Goal: Task Accomplishment & Management: Use online tool/utility

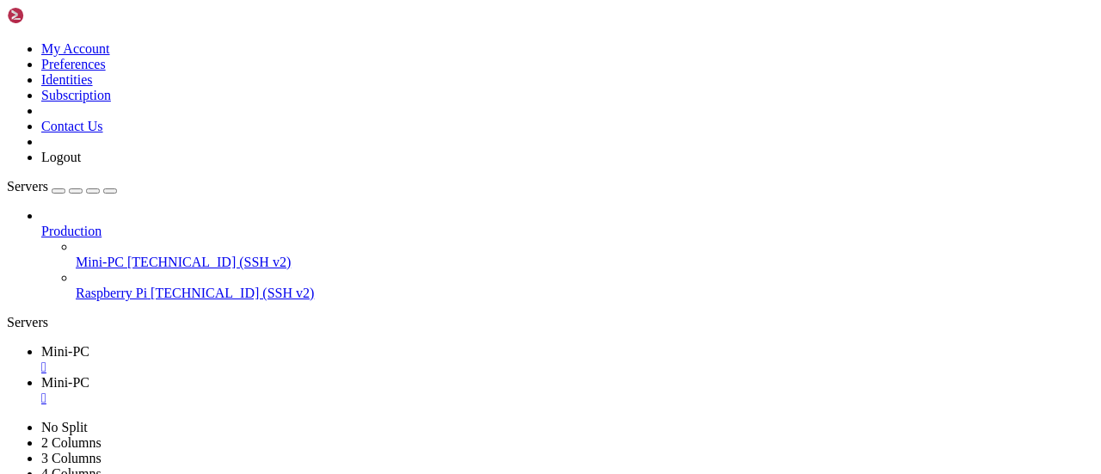
scroll to position [10470, 0]
click at [89, 375] on span "Mini-PC" at bounding box center [65, 382] width 48 height 15
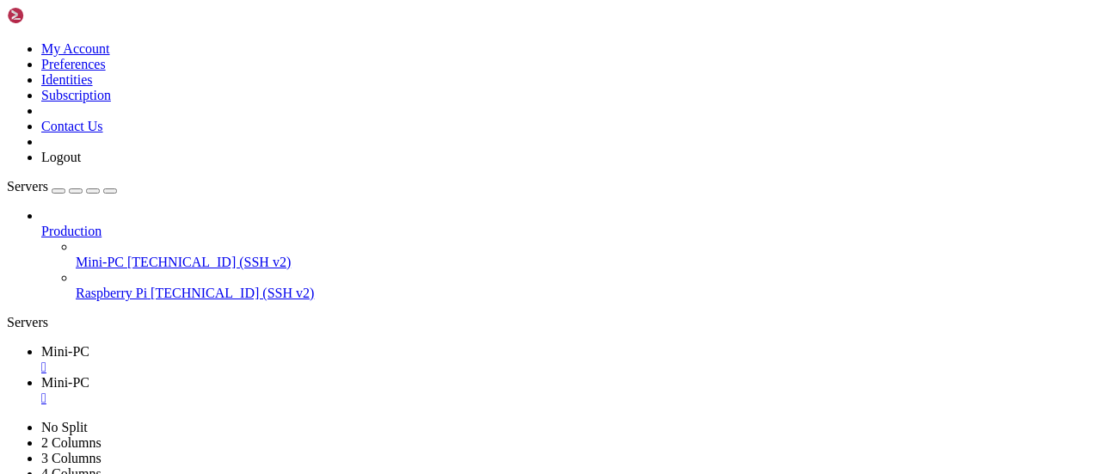
copy x-row "immich_db"
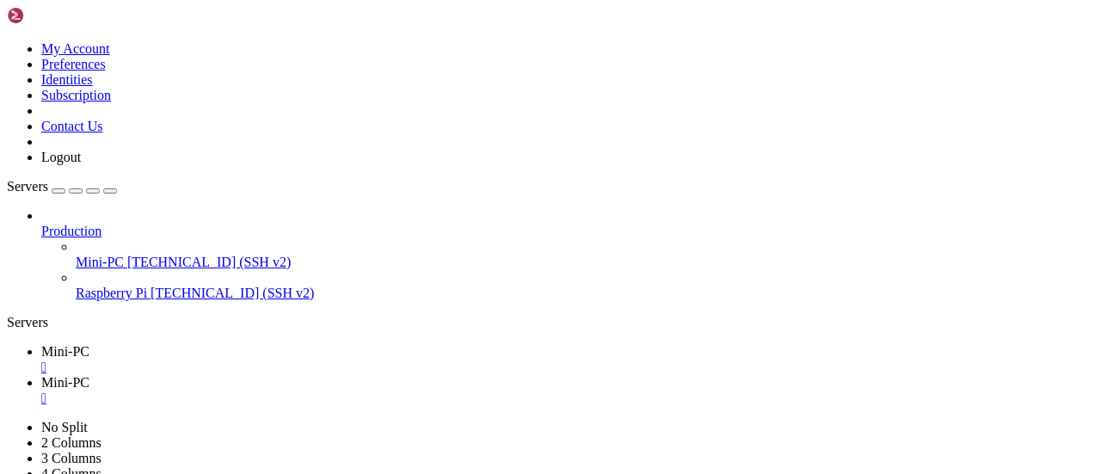
scroll to position [11054, 0]
click at [84, 344] on link "Mini-PC " at bounding box center [567, 359] width 1053 height 31
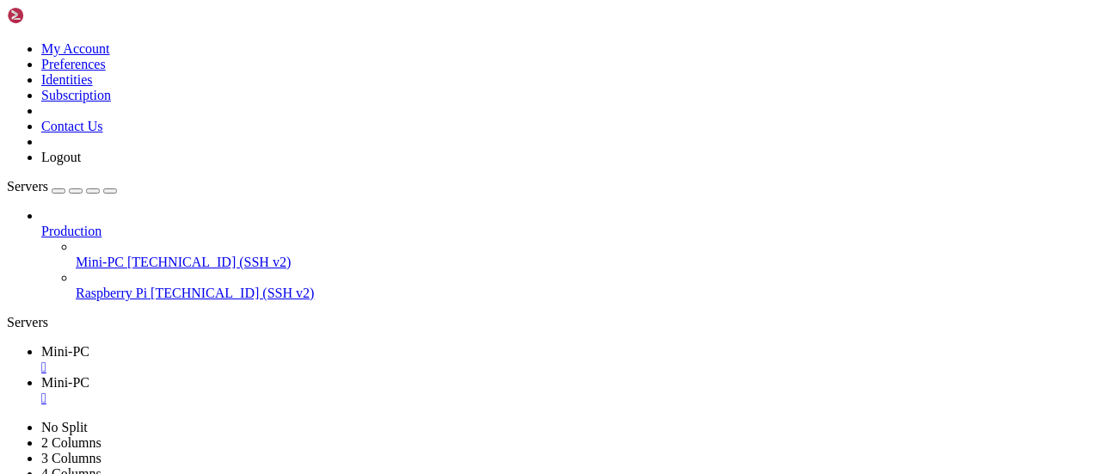
click at [89, 375] on span "Mini-PC" at bounding box center [65, 382] width 48 height 15
click at [76, 344] on span "Mini-PC" at bounding box center [65, 351] width 48 height 15
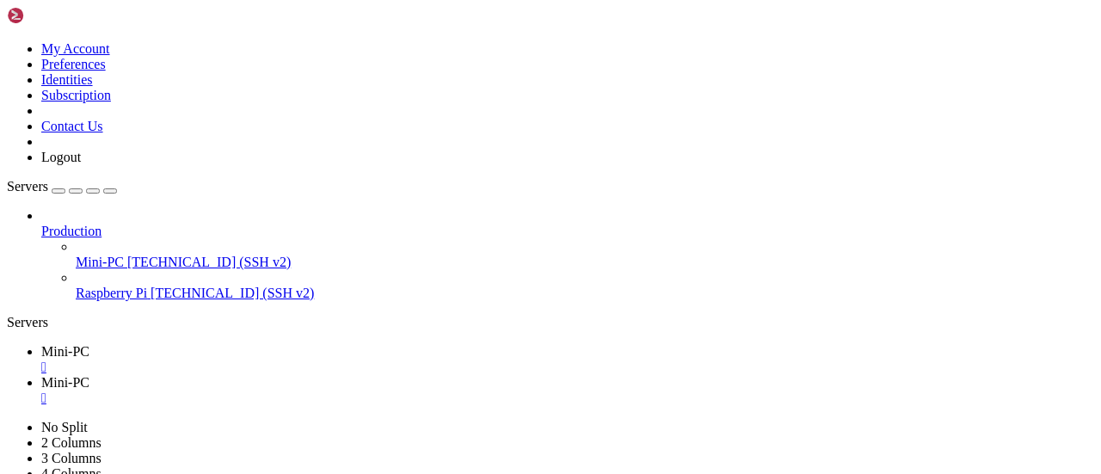
click at [89, 375] on span "Mini-PC" at bounding box center [65, 382] width 48 height 15
drag, startPoint x: 14, startPoint y: 1069, endPoint x: 326, endPoint y: 1068, distance: 312.2
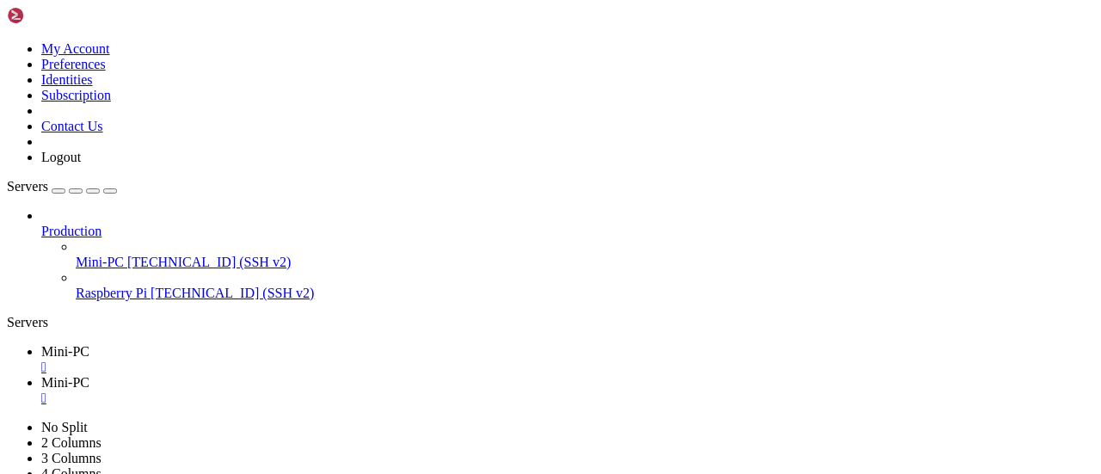
drag, startPoint x: 15, startPoint y: 1185, endPoint x: 327, endPoint y: 1187, distance: 311.4
copy x-row "/home/[PERSON_NAME]/Documentos/automatismos/immich"
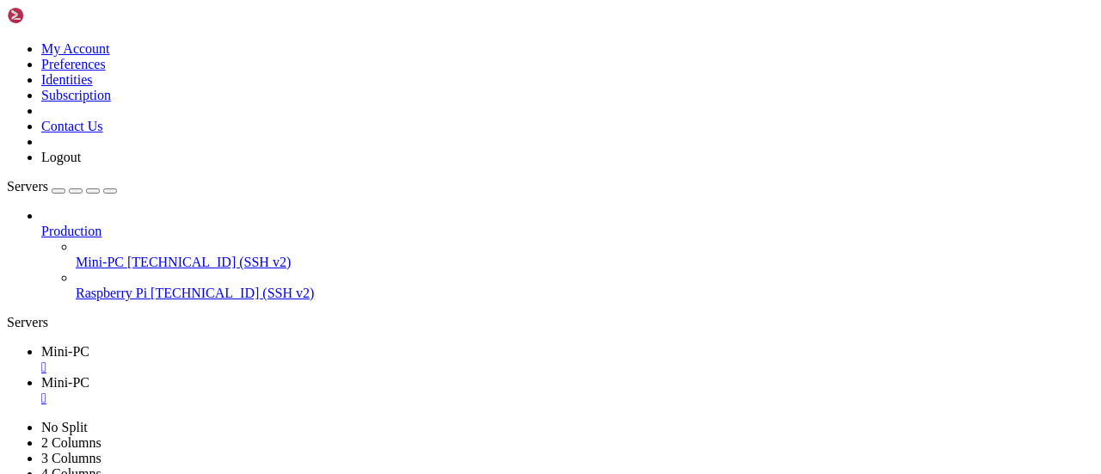
click at [85, 344] on span "Mini-PC" at bounding box center [65, 351] width 48 height 15
click at [89, 375] on span "Mini-PC" at bounding box center [65, 382] width 48 height 15
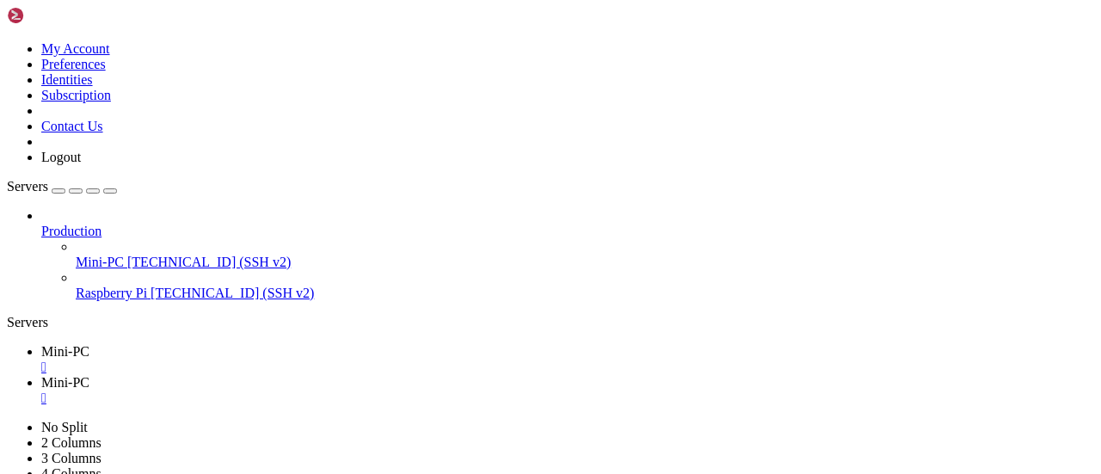
drag, startPoint x: 103, startPoint y: 1185, endPoint x: 327, endPoint y: 1184, distance: 223.6
copy x-row "/Documentos/automatismos/immich"
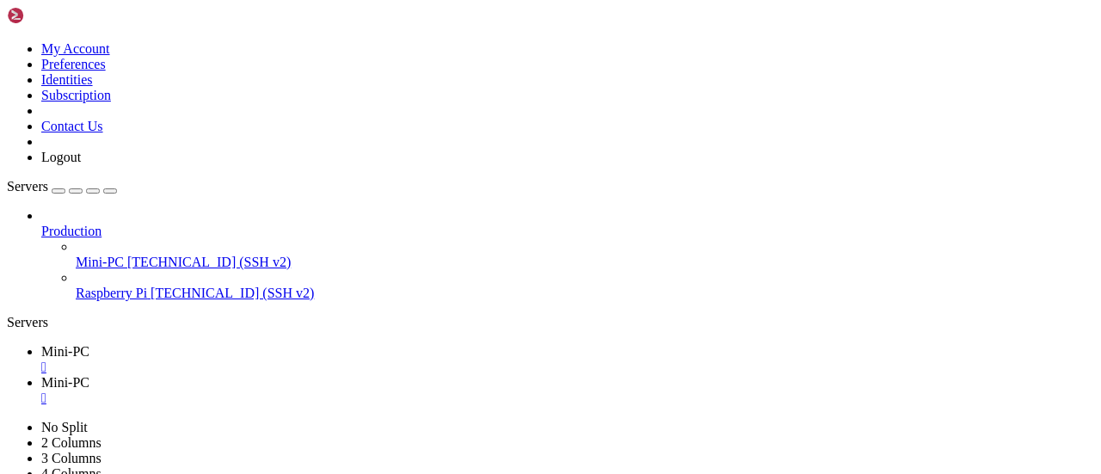
scroll to position [11495, 0]
drag, startPoint x: 409, startPoint y: 1171, endPoint x: 744, endPoint y: 1185, distance: 334.9
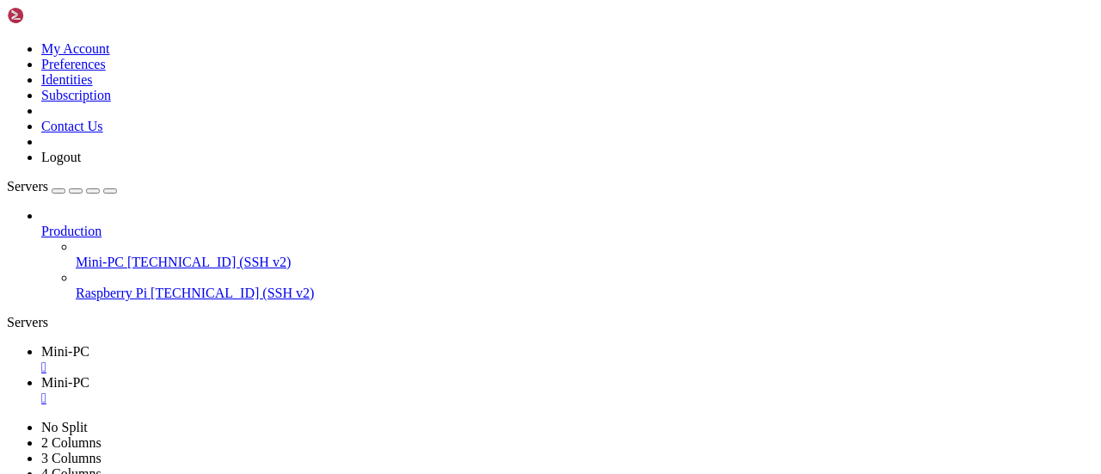
drag, startPoint x: 408, startPoint y: 1171, endPoint x: 881, endPoint y: 1168, distance: 473.1
copy x-row "/home/[PERSON_NAME]/Documentos/automatismos/immich/backup_immich_to_[DOMAIN_NAM…"
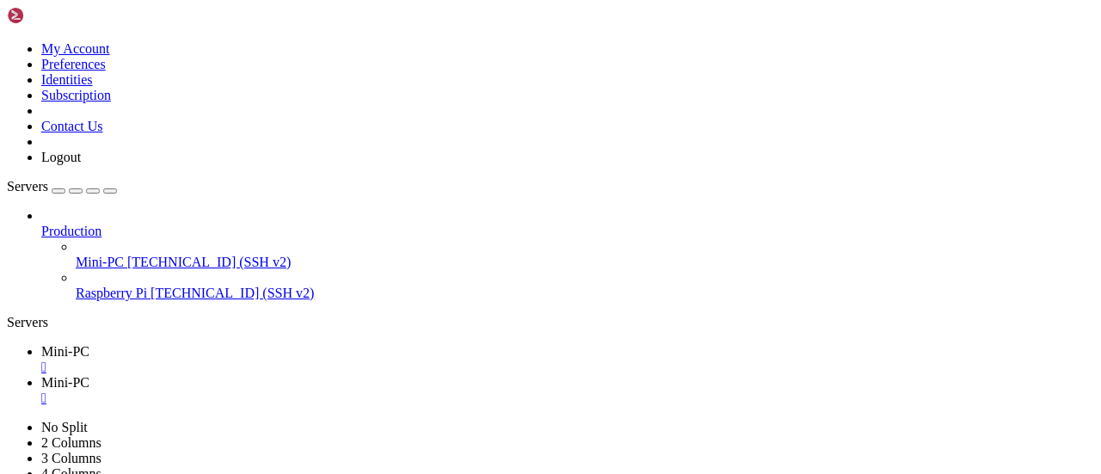
scroll to position [12034, 0]
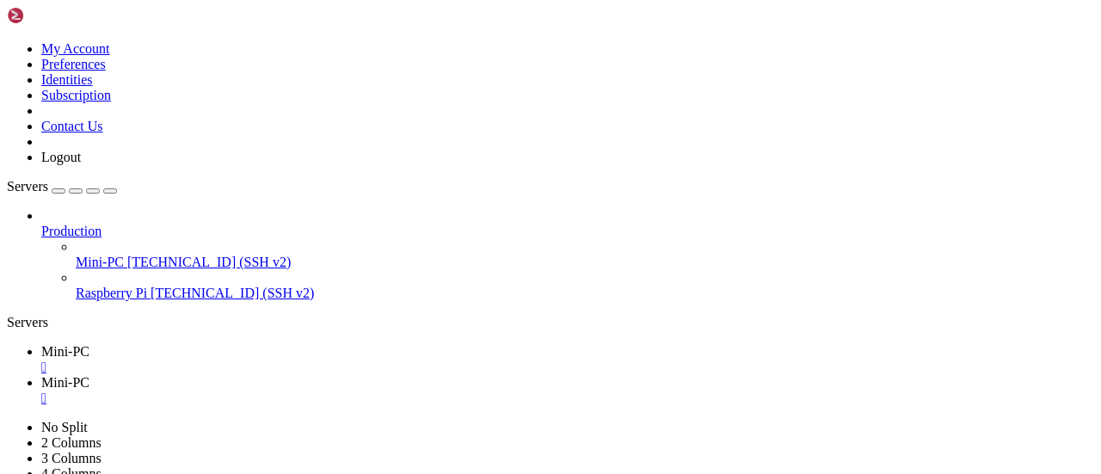
drag, startPoint x: 344, startPoint y: 1154, endPoint x: 458, endPoint y: 1153, distance: 113.5
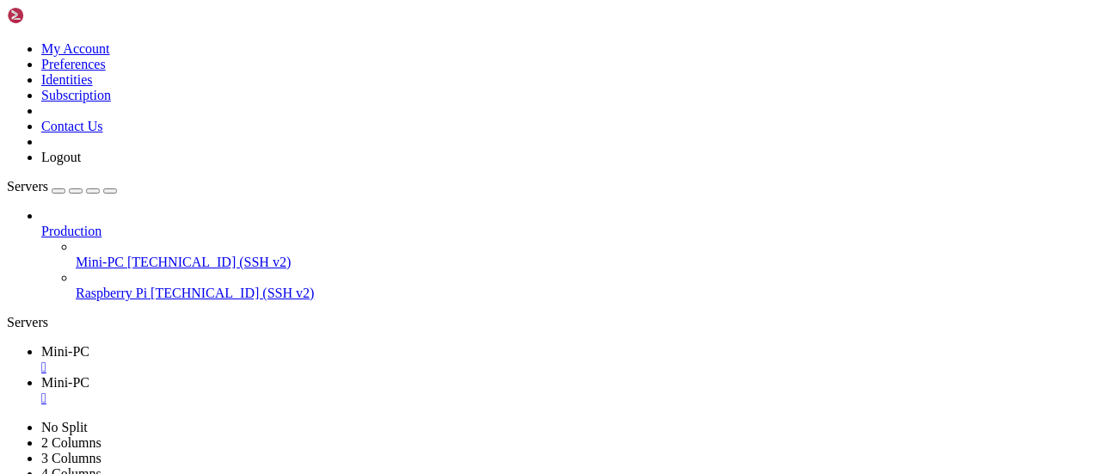
drag, startPoint x: 341, startPoint y: 1156, endPoint x: 461, endPoint y: 1159, distance: 120.4
copy x-row "backup_immich.log"
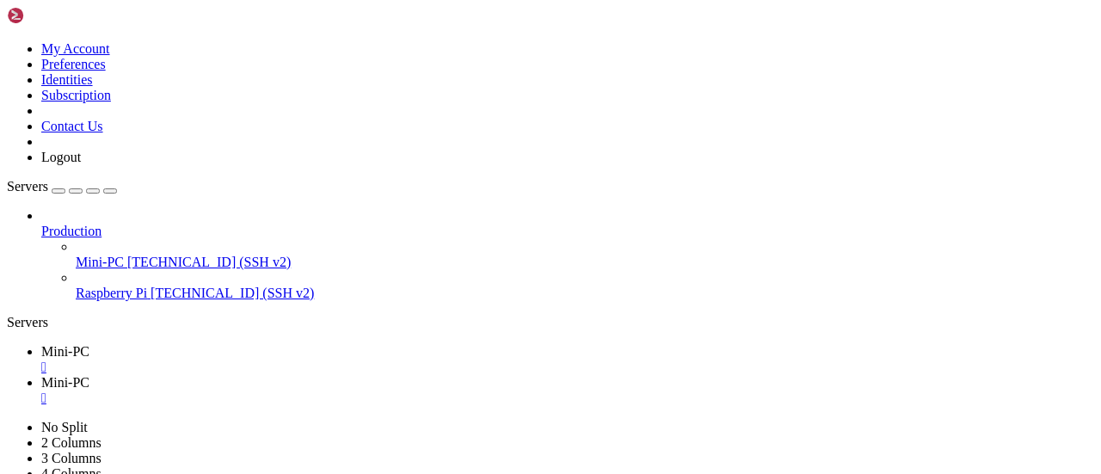
scroll to position [12546, 0]
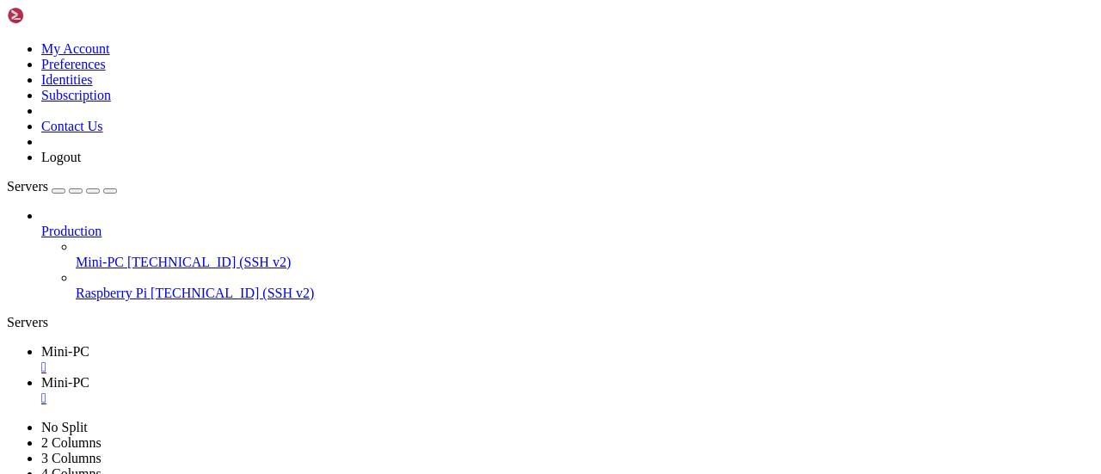
click at [213, 391] on div "" at bounding box center [567, 398] width 1053 height 15
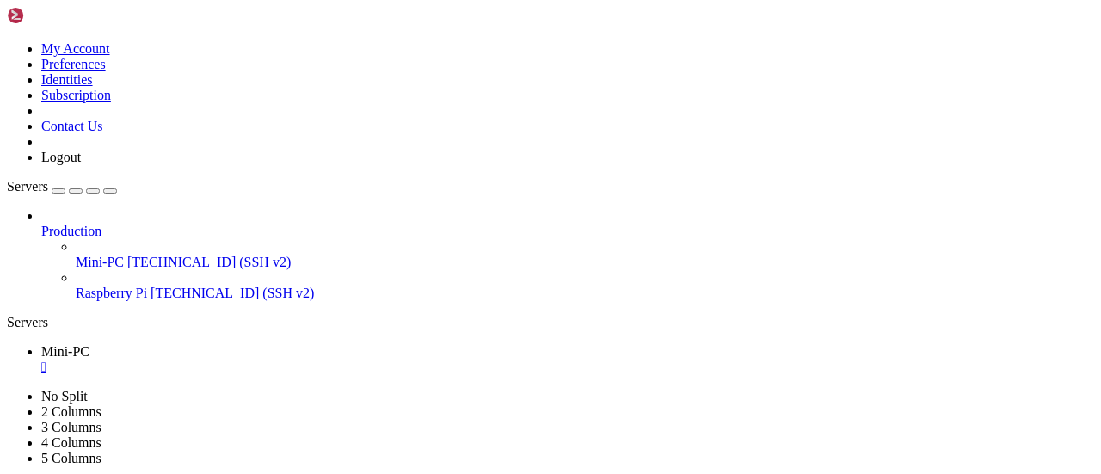
click at [109, 360] on div "" at bounding box center [567, 367] width 1053 height 15
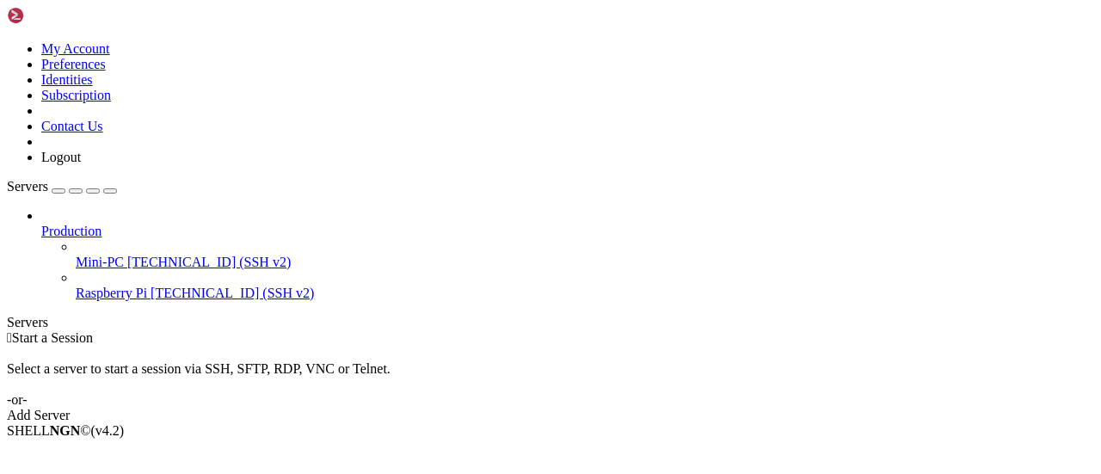
click at [10, 315] on div "Servers" at bounding box center [550, 322] width 1087 height 15
click at [7, 41] on icon at bounding box center [7, 41] width 0 height 0
click at [81, 164] on link "Logout" at bounding box center [61, 157] width 40 height 15
